Goal: Information Seeking & Learning: Understand process/instructions

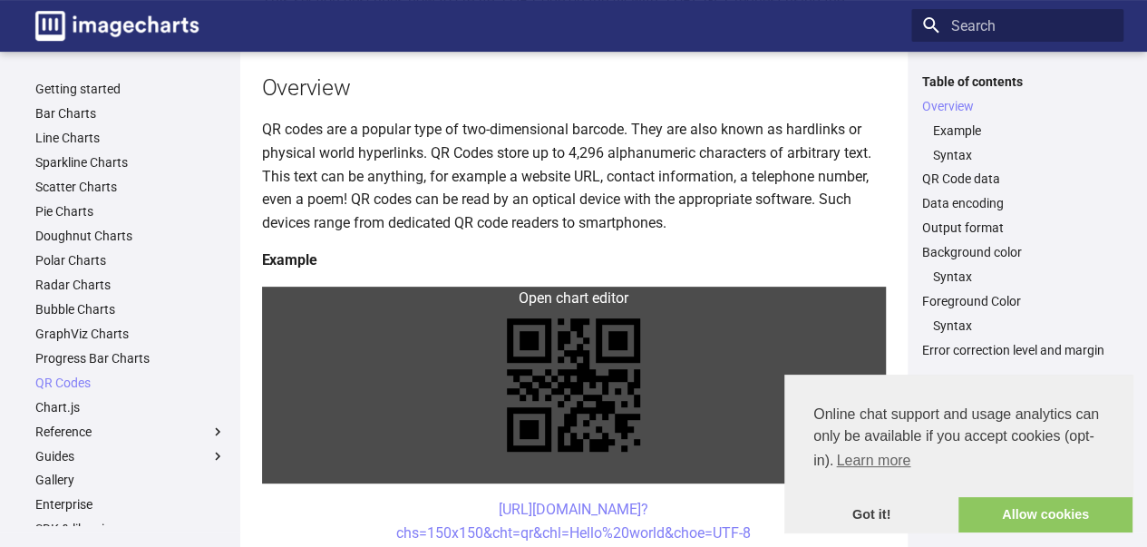
scroll to position [363, 0]
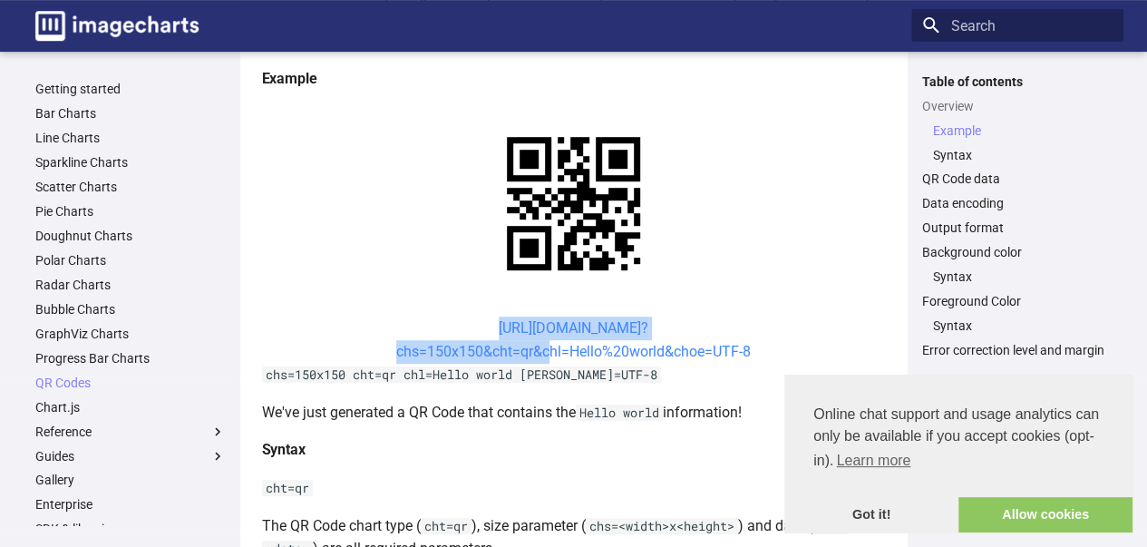
drag, startPoint x: 462, startPoint y: 320, endPoint x: 544, endPoint y: 357, distance: 89.7
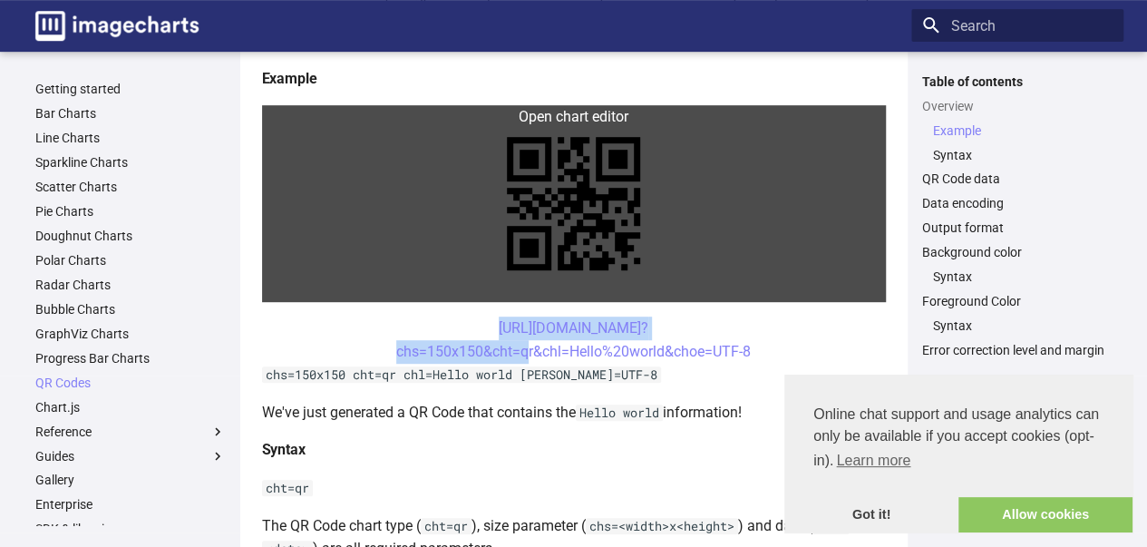
copy link "[URL][DOMAIN_NAME]? chs=150x150&cht="
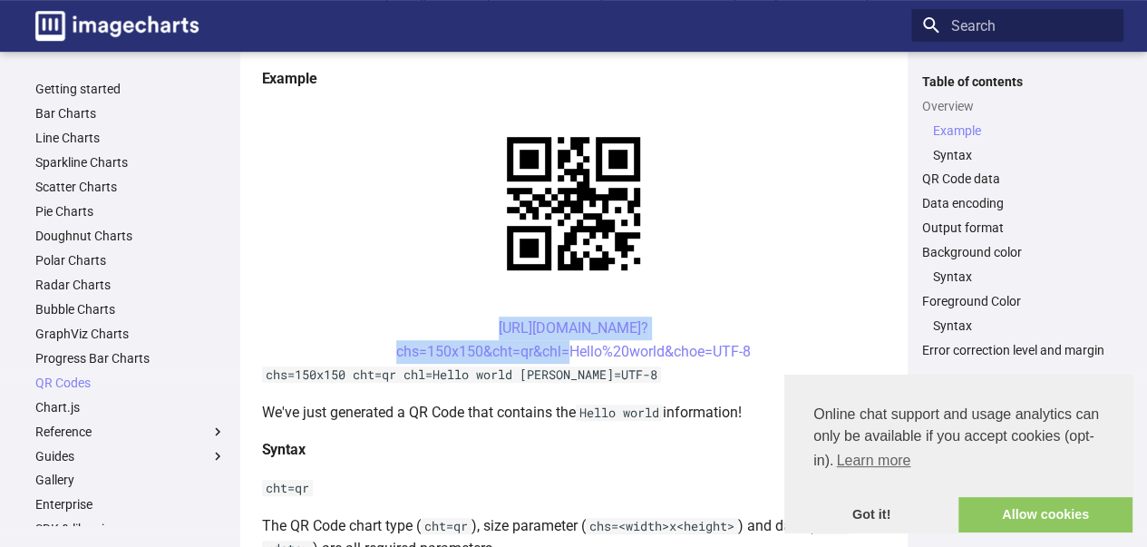
copy link "[URL][DOMAIN_NAME]? chs=150x150&cht=qr&chl"
click at [793, 321] on center "[URL][DOMAIN_NAME]? chs=150x150&cht=qr&chl=Hello%20world&choe=UTF-8" at bounding box center [574, 339] width 624 height 46
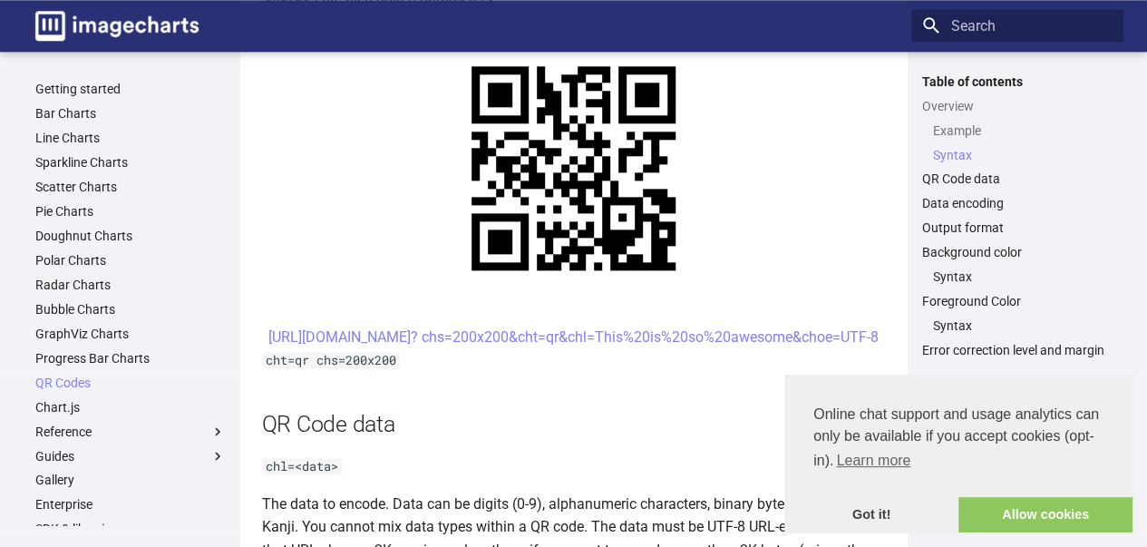
scroll to position [907, 0]
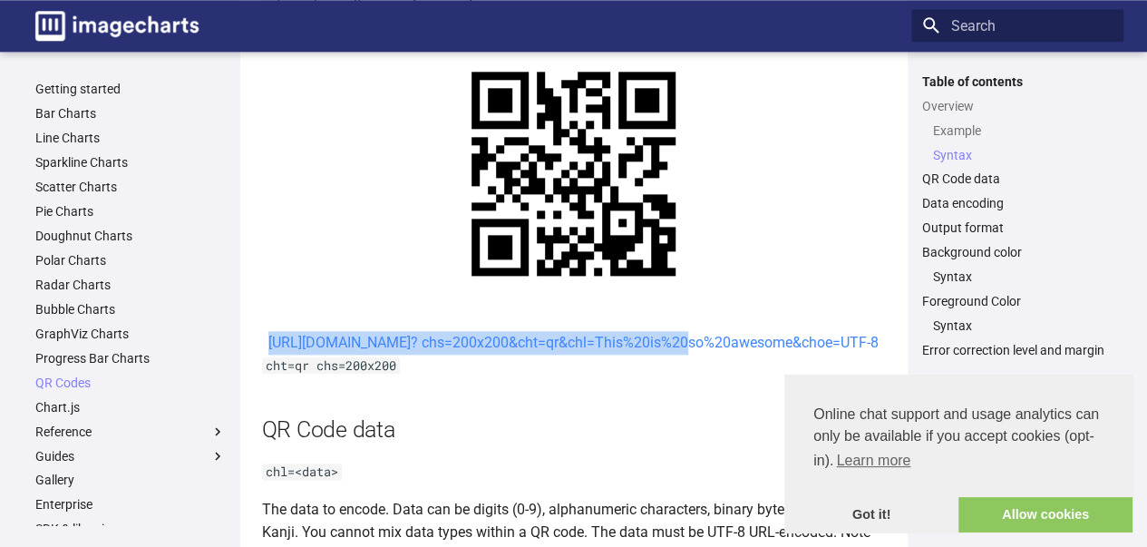
copy link "[URL][DOMAIN_NAME]? chs=200x200&cht=qr&chl="
drag, startPoint x: 470, startPoint y: 339, endPoint x: 518, endPoint y: 367, distance: 55.7
click at [518, 354] on center "[URL][DOMAIN_NAME]? chs=200x200&cht=qr&chl=This%20is%20so%20awesome&choe=UTF-8" at bounding box center [574, 343] width 624 height 24
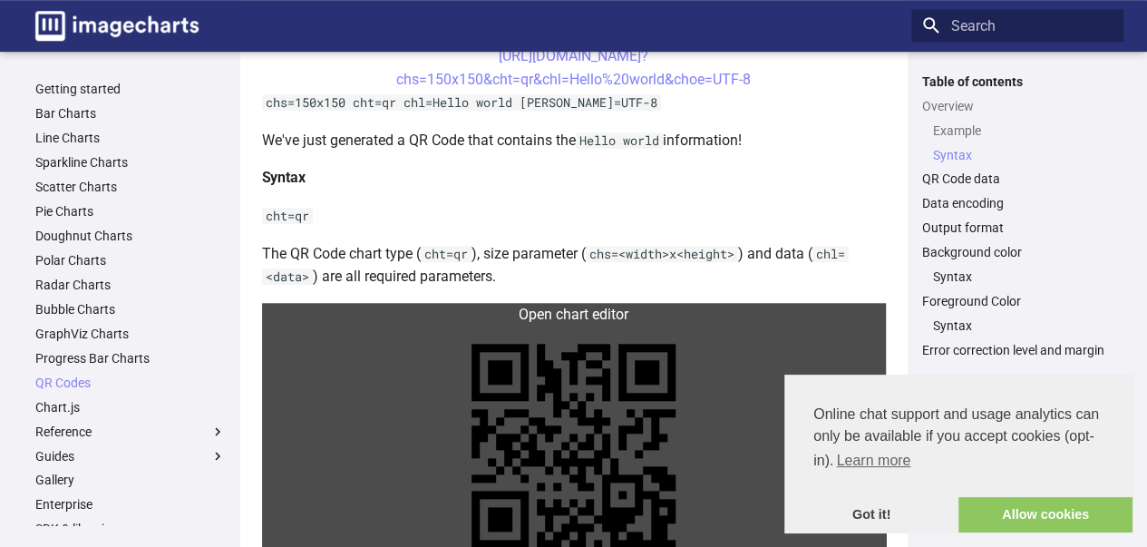
scroll to position [635, 0]
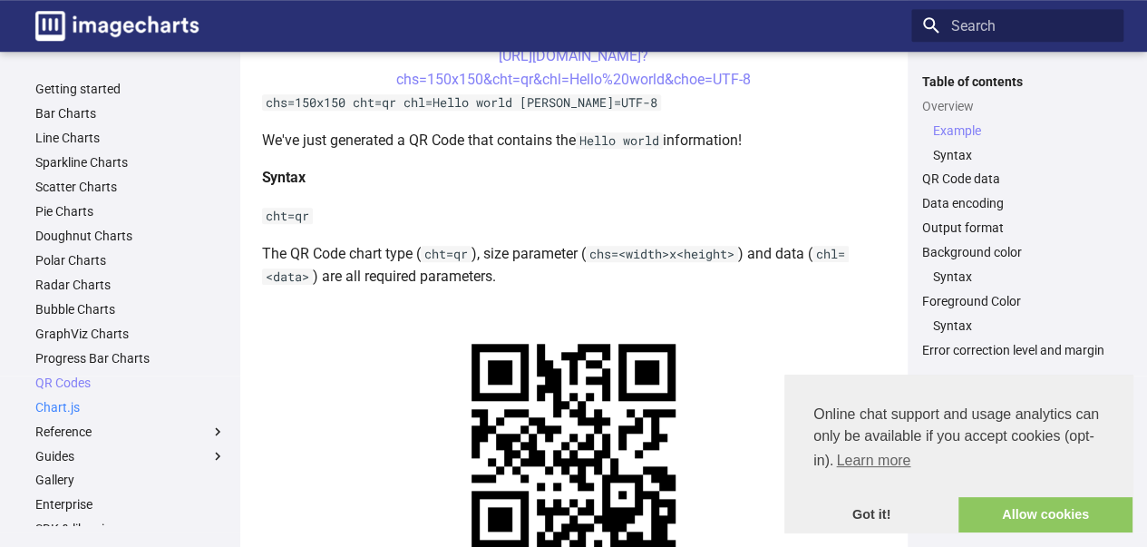
click at [60, 409] on link "Chart.js" at bounding box center [130, 407] width 190 height 16
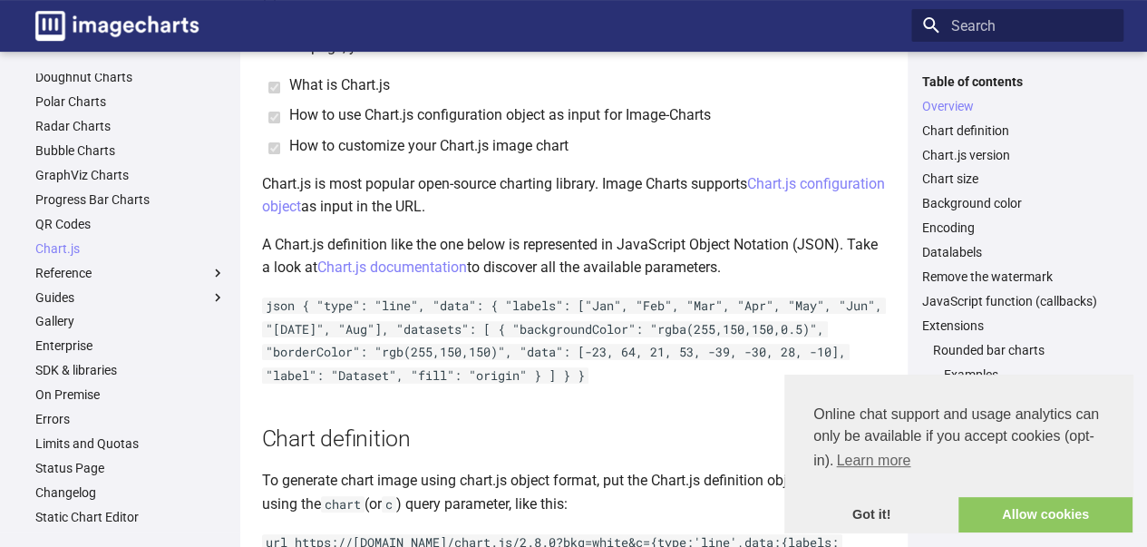
scroll to position [159, 0]
click at [92, 228] on link "QR Codes" at bounding box center [130, 224] width 190 height 16
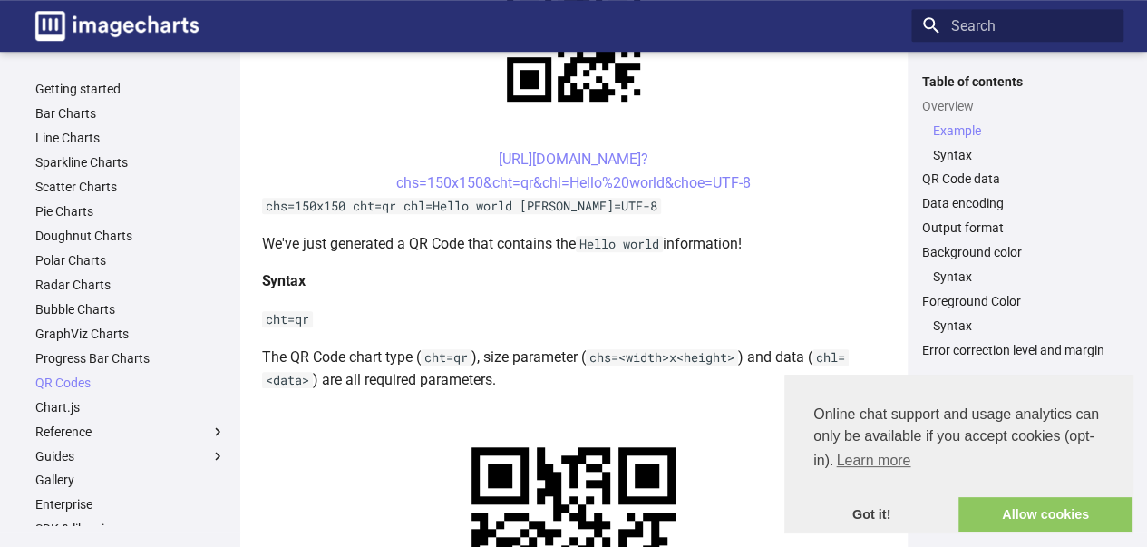
scroll to position [544, 0]
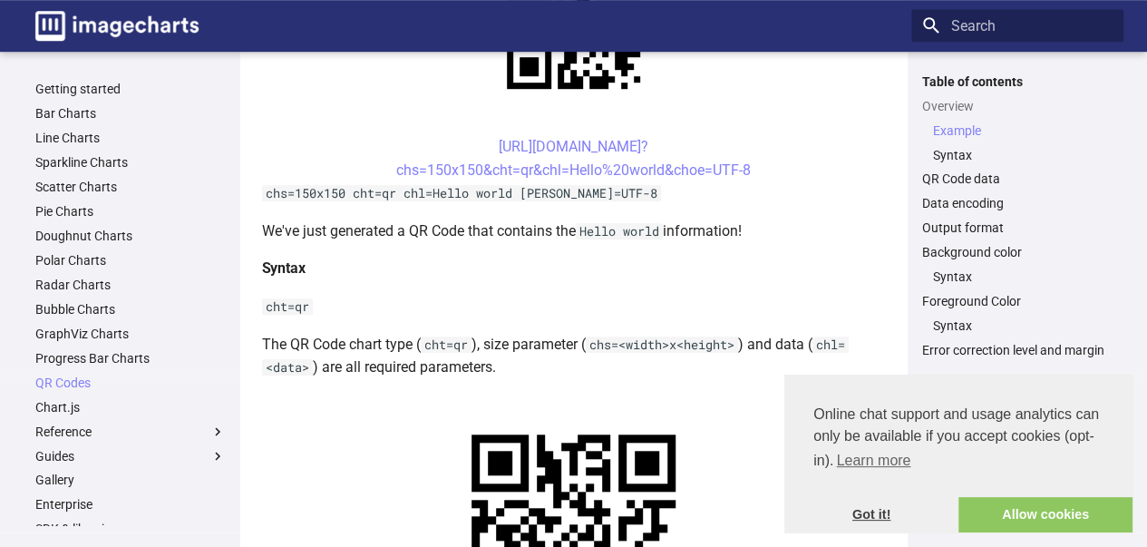
click at [896, 503] on link "Got it!" at bounding box center [871, 515] width 174 height 36
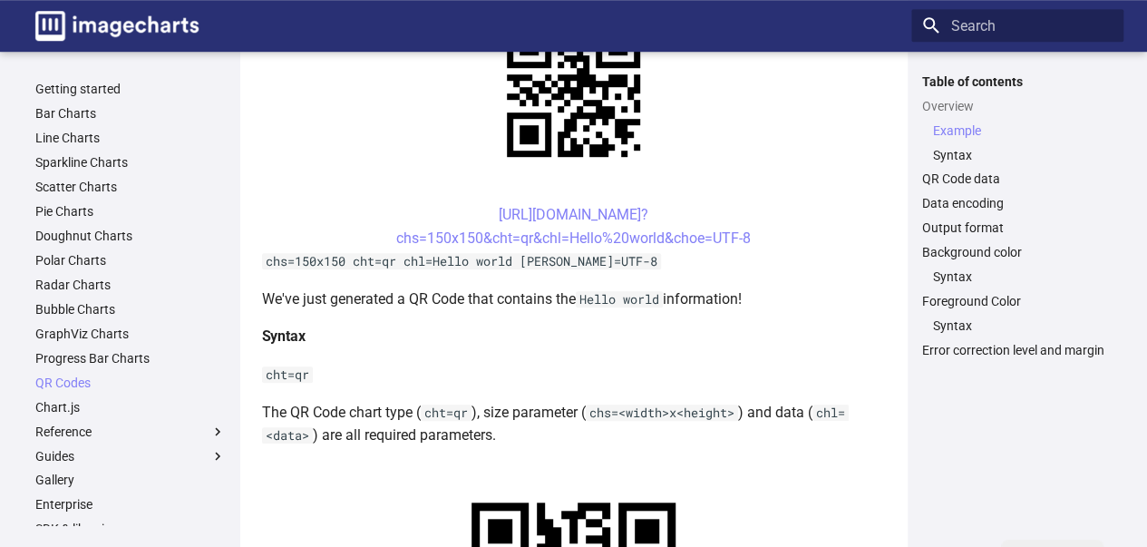
scroll to position [453, 0]
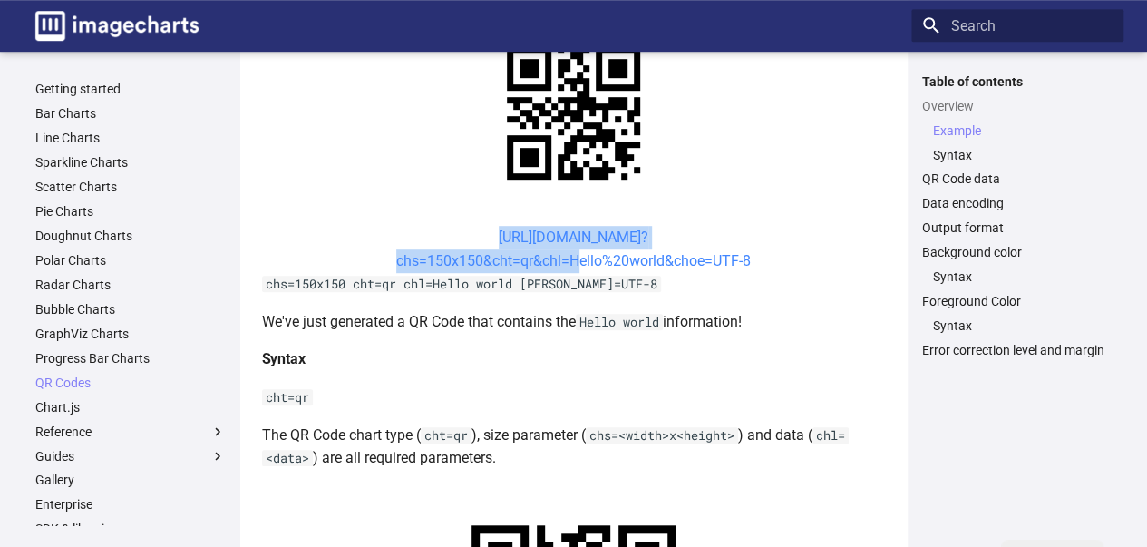
copy link "https://image-charts.com/chart? chs=150x150&cht=qr&chl="
drag, startPoint x: 465, startPoint y: 235, endPoint x: 569, endPoint y: 262, distance: 107.7
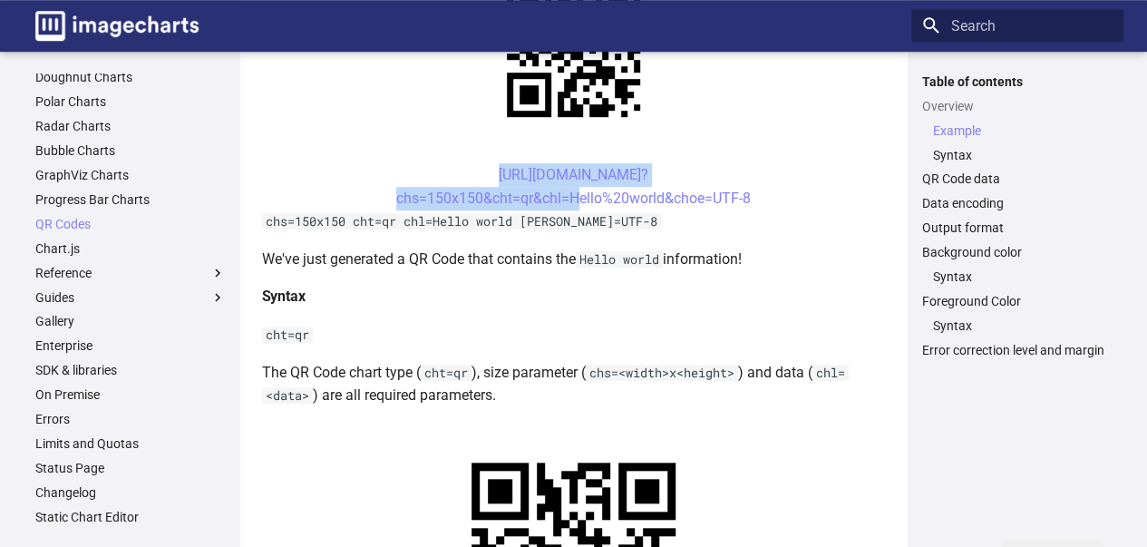
scroll to position [544, 0]
